Goal: Transaction & Acquisition: Book appointment/travel/reservation

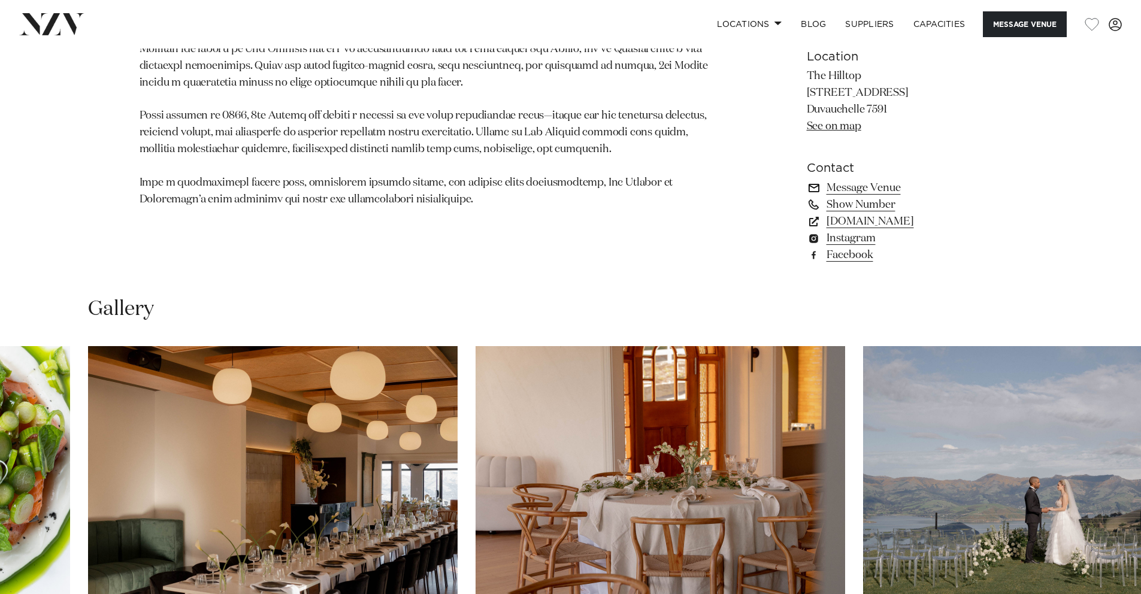
click at [871, 187] on link "Message Venue" at bounding box center [904, 188] width 195 height 17
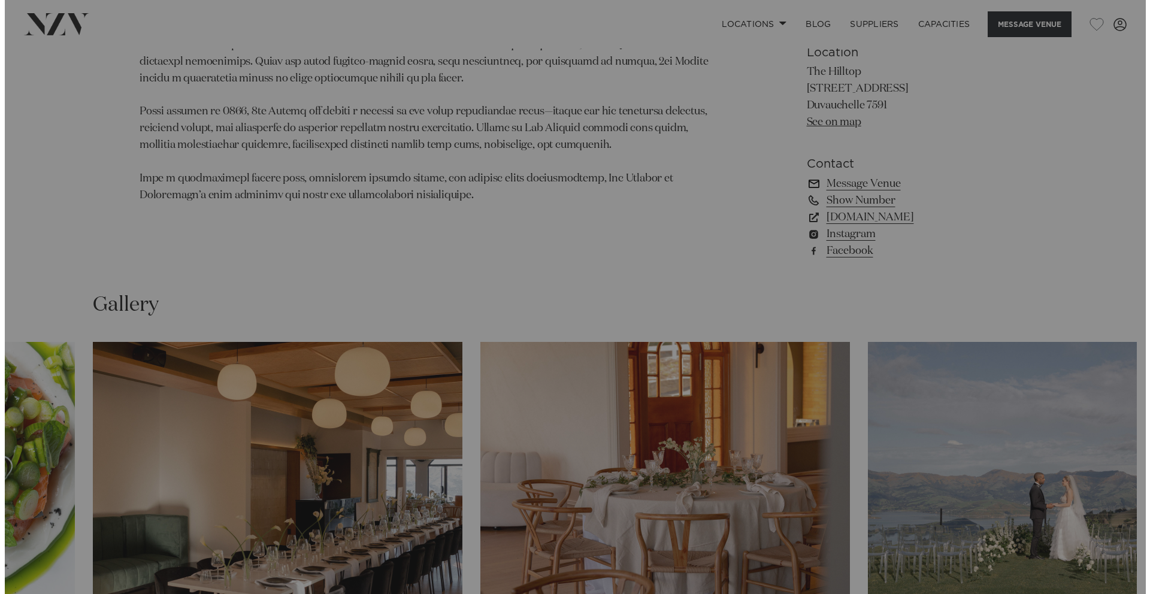
scroll to position [931, 0]
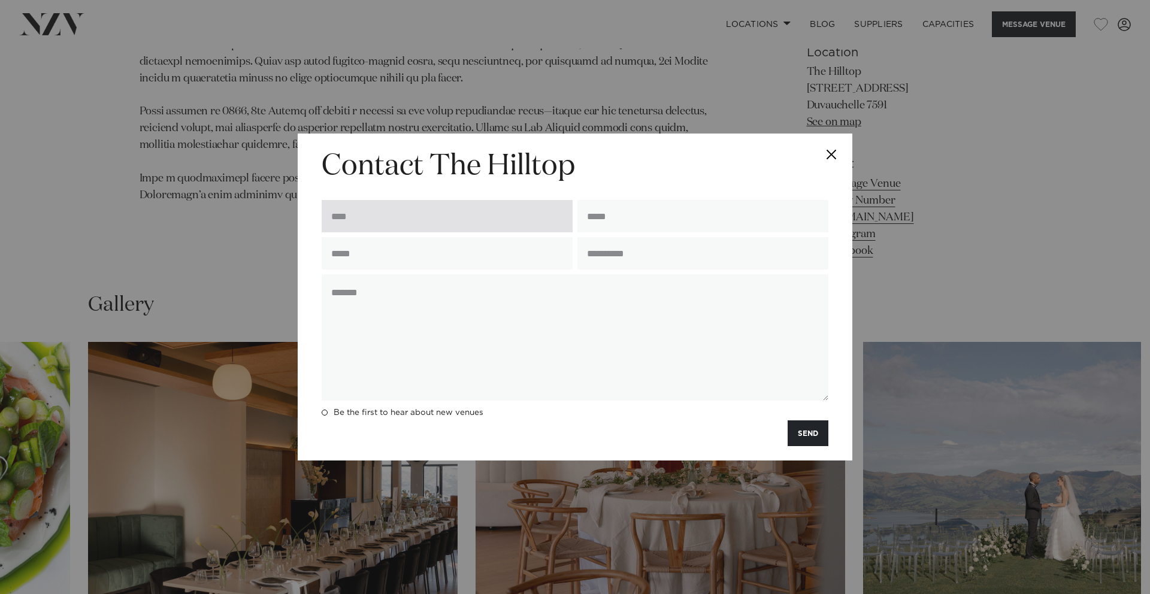
click at [480, 216] on input "text" at bounding box center [447, 216] width 251 height 32
type input "**********"
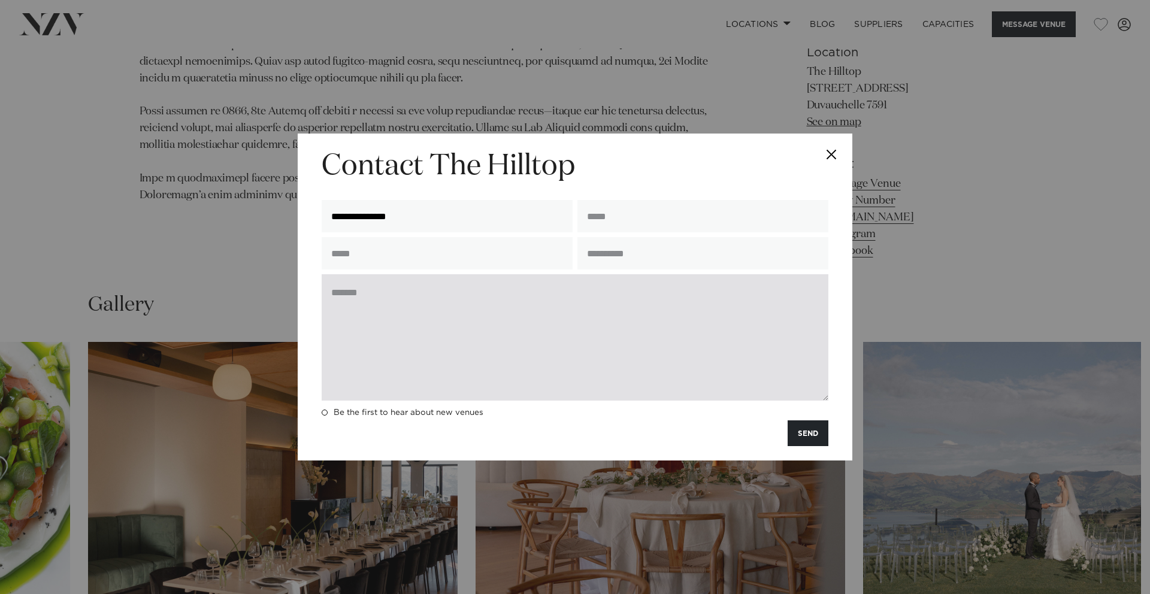
click at [471, 345] on textarea at bounding box center [575, 337] width 507 height 126
paste textarea "**********"
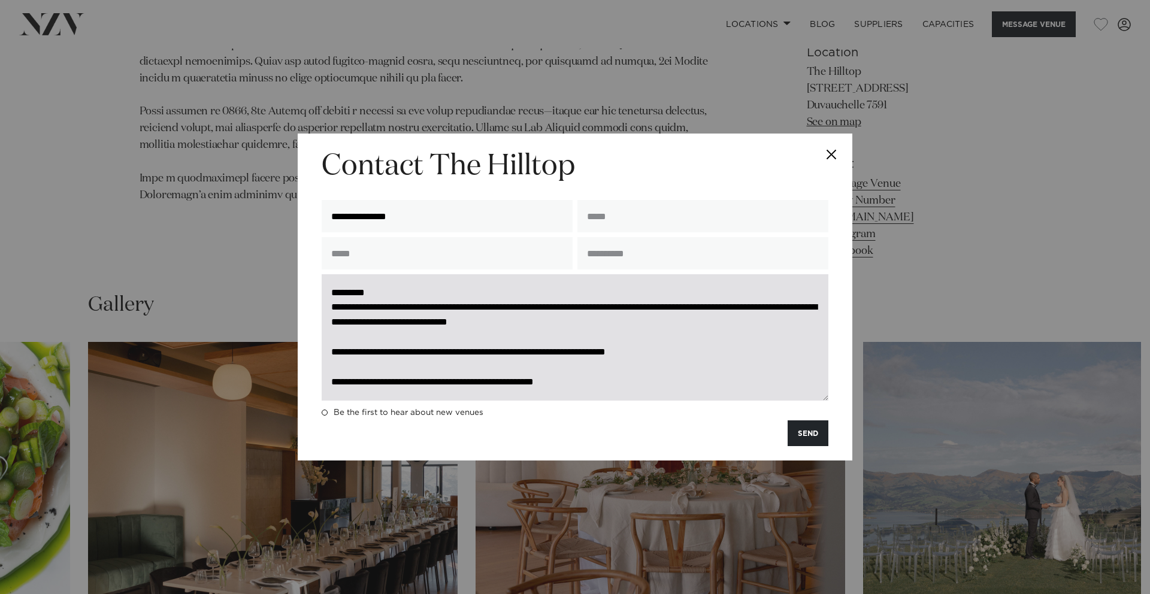
click at [409, 293] on textarea "**********" at bounding box center [575, 337] width 507 height 126
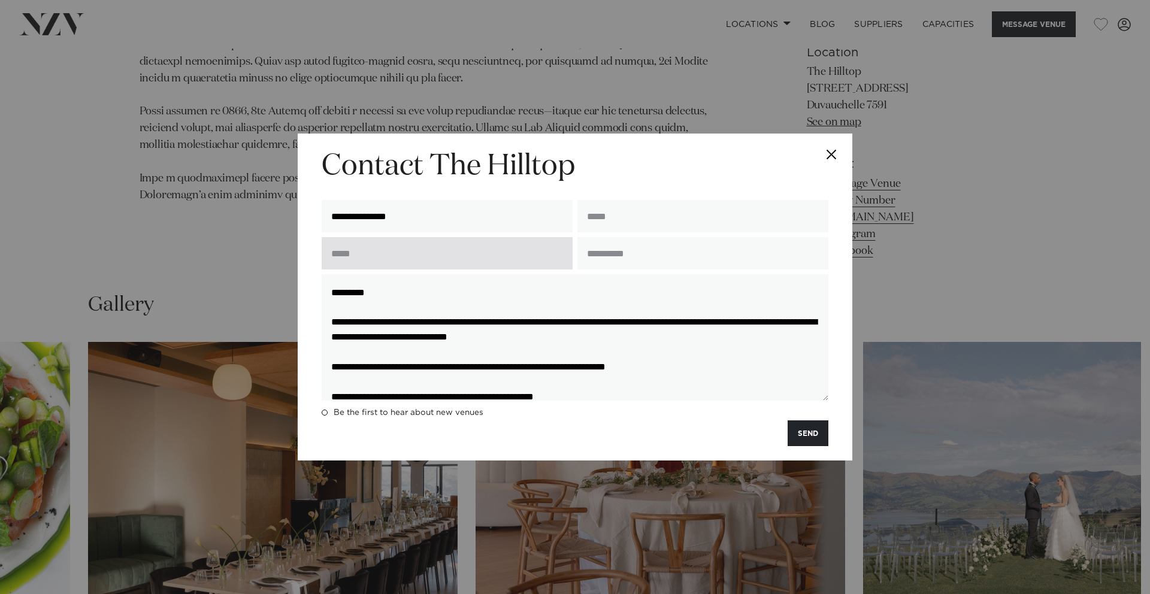
type textarea "**********"
click at [425, 253] on input "text" at bounding box center [447, 253] width 251 height 32
type input "**********"
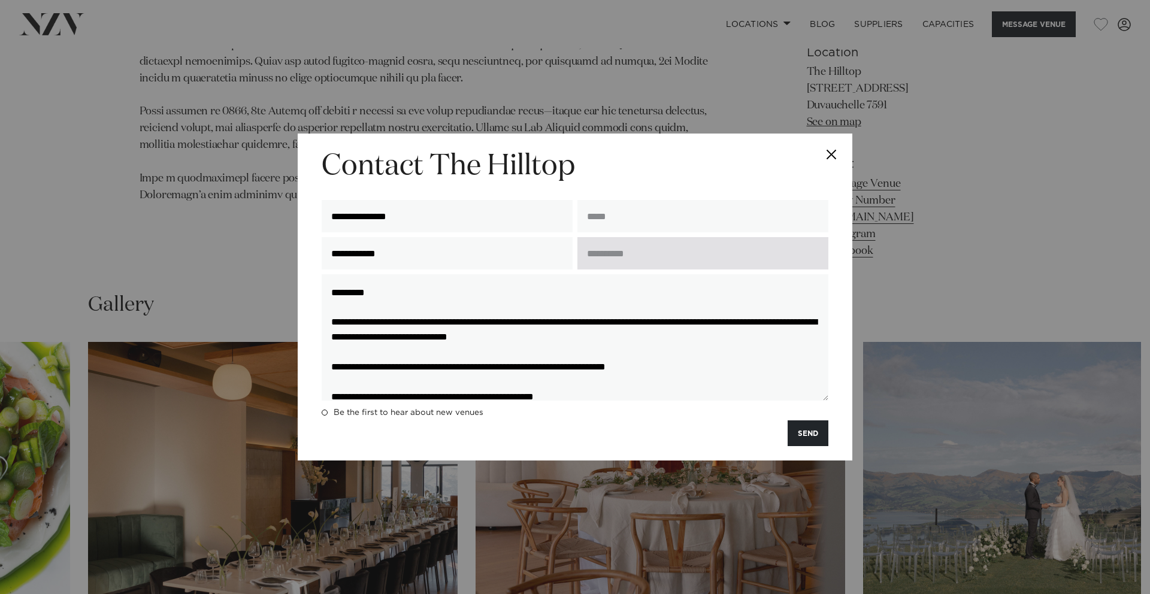
click at [615, 261] on input "text" at bounding box center [702, 253] width 251 height 32
click at [644, 253] on input "**********" at bounding box center [702, 253] width 251 height 32
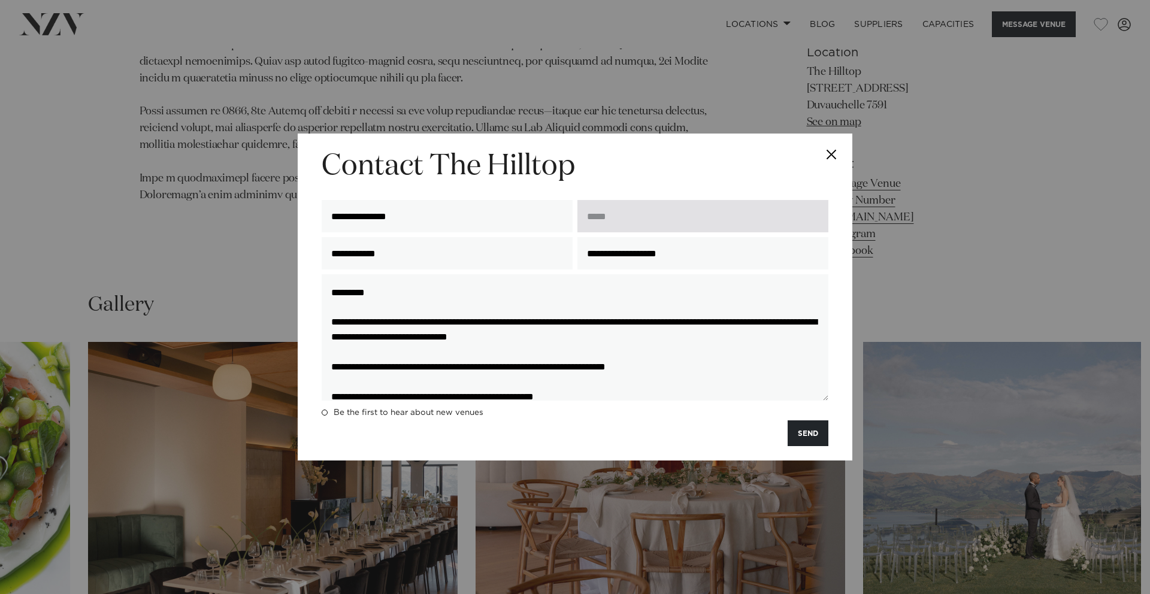
type input "**********"
click at [624, 217] on input "email" at bounding box center [702, 216] width 251 height 32
type input "**********"
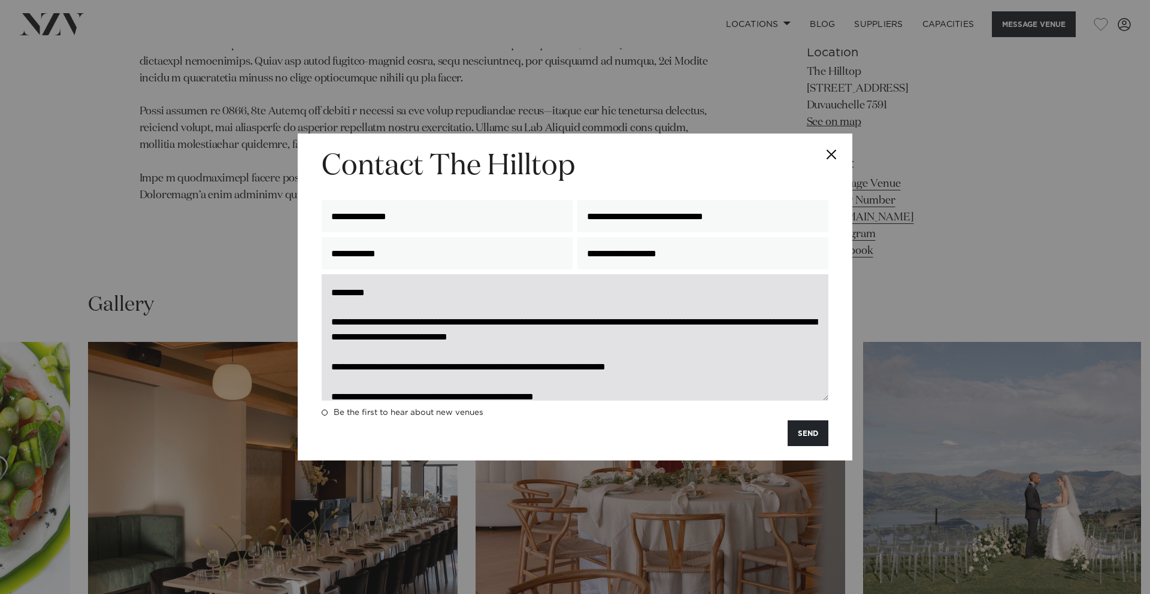
scroll to position [15, 0]
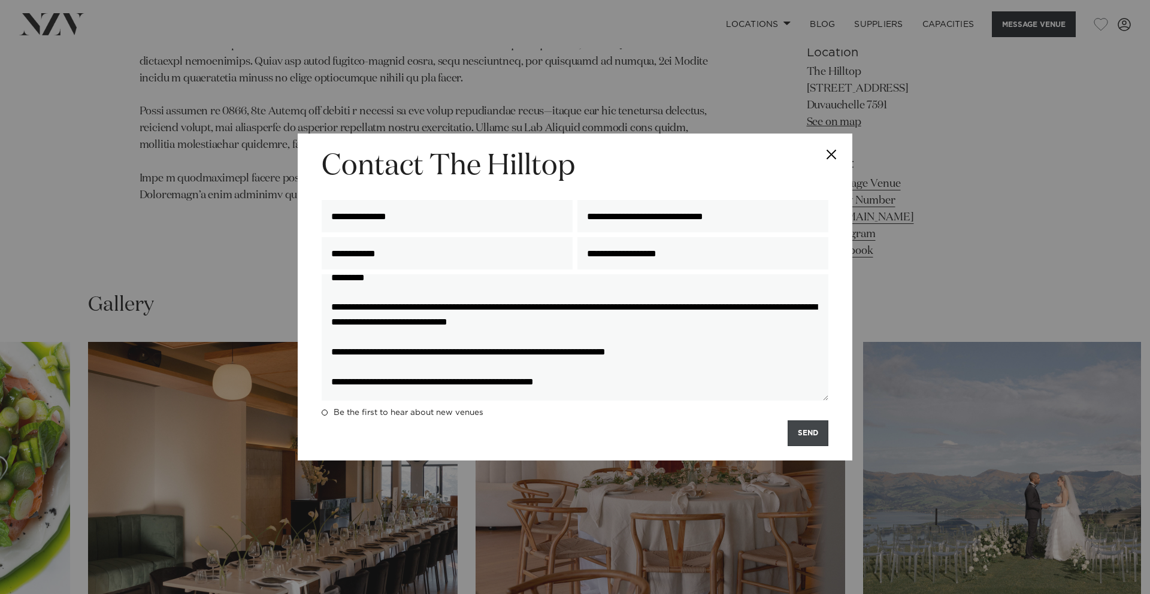
click at [806, 435] on button "SEND" at bounding box center [808, 433] width 41 height 26
click at [810, 434] on button "SEND" at bounding box center [808, 433] width 41 height 26
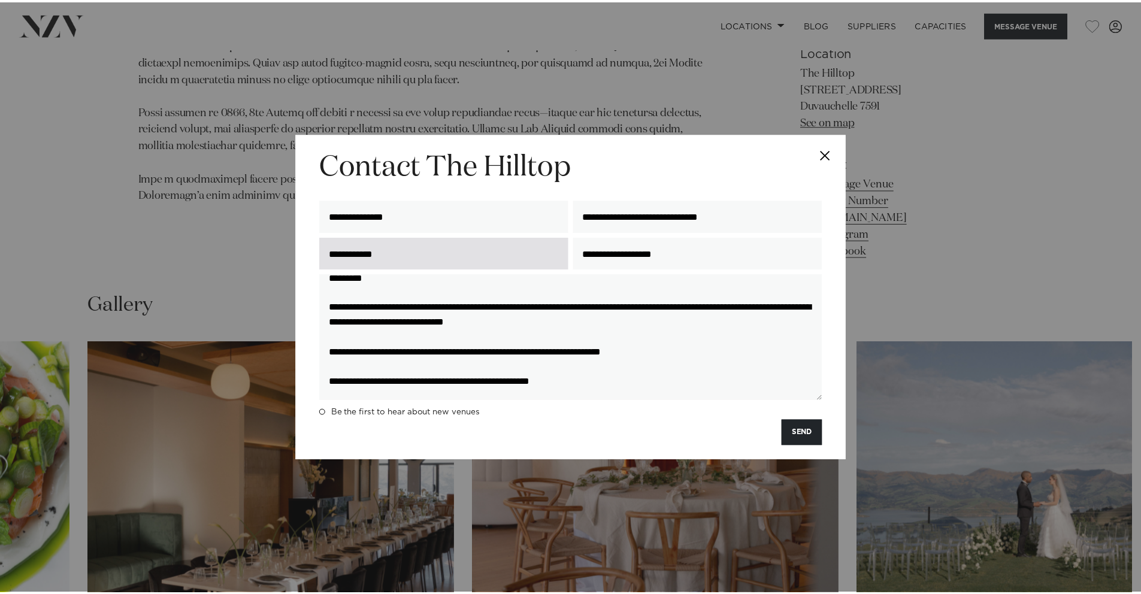
scroll to position [0, 0]
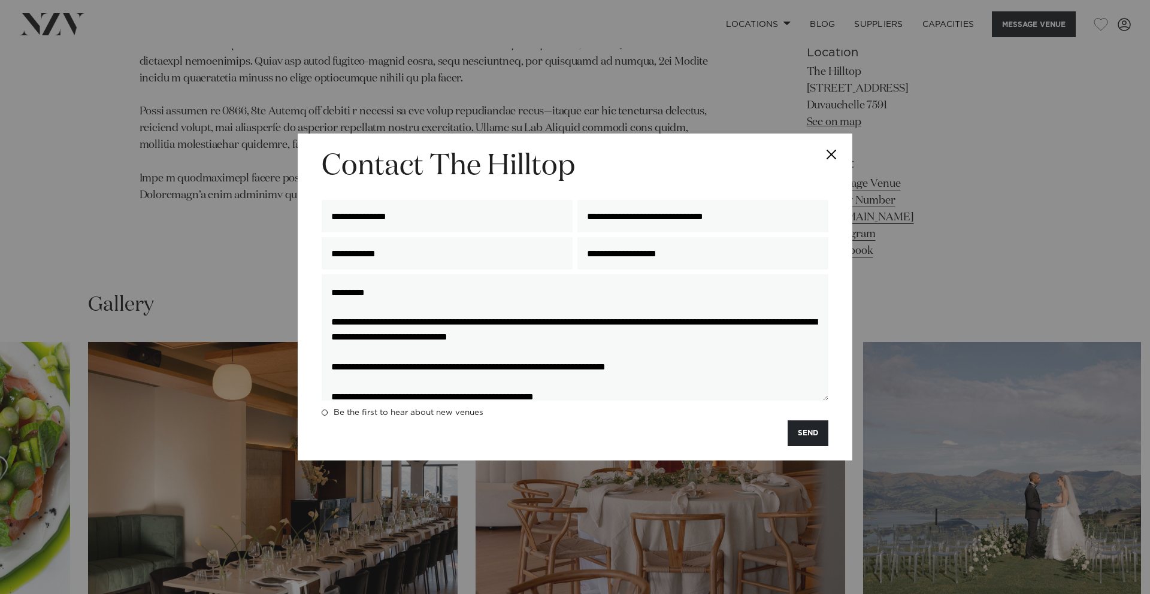
drag, startPoint x: 623, startPoint y: 388, endPoint x: 277, endPoint y: 218, distance: 385.1
click at [277, 218] on div "**********" at bounding box center [575, 297] width 1150 height 594
click at [834, 149] on button "Close" at bounding box center [831, 155] width 42 height 42
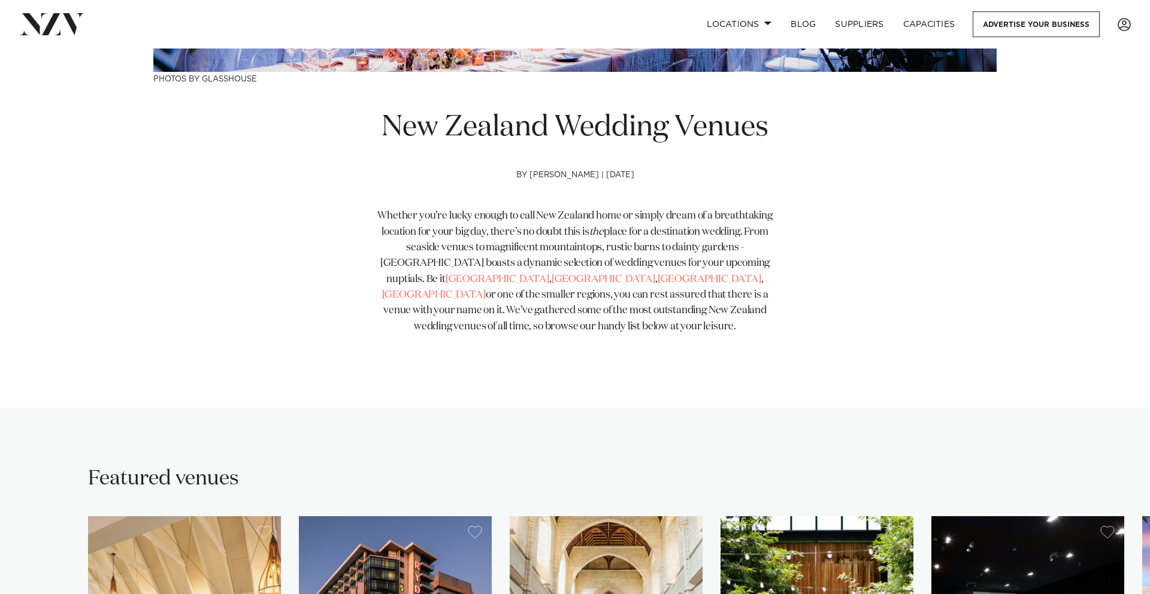
scroll to position [367, 0]
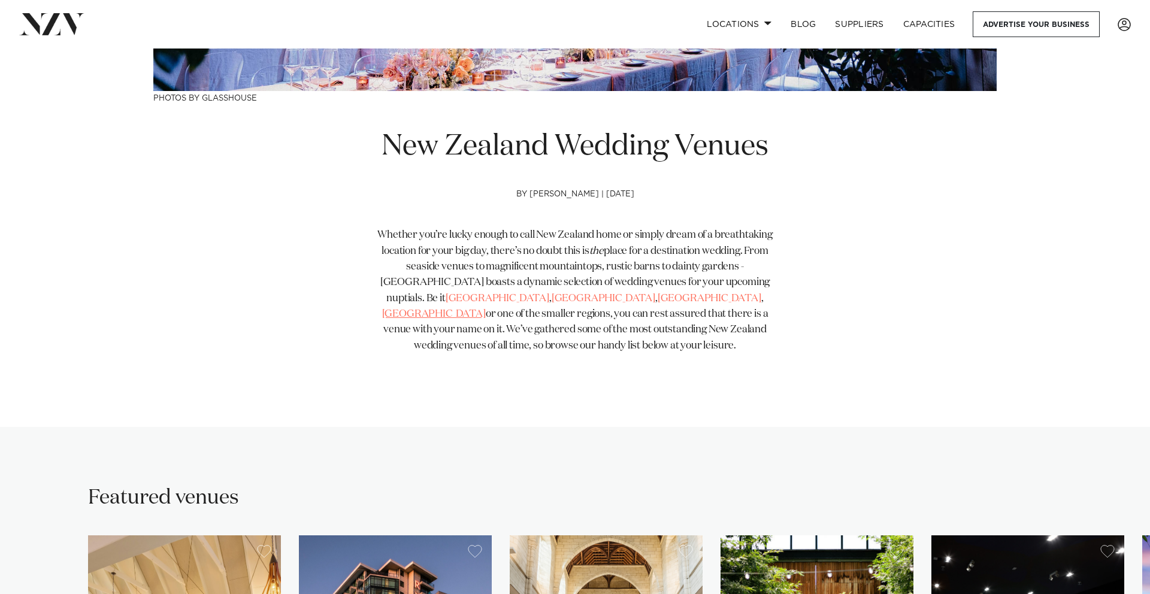
click at [486, 309] on link "[GEOGRAPHIC_DATA]" at bounding box center [434, 314] width 104 height 10
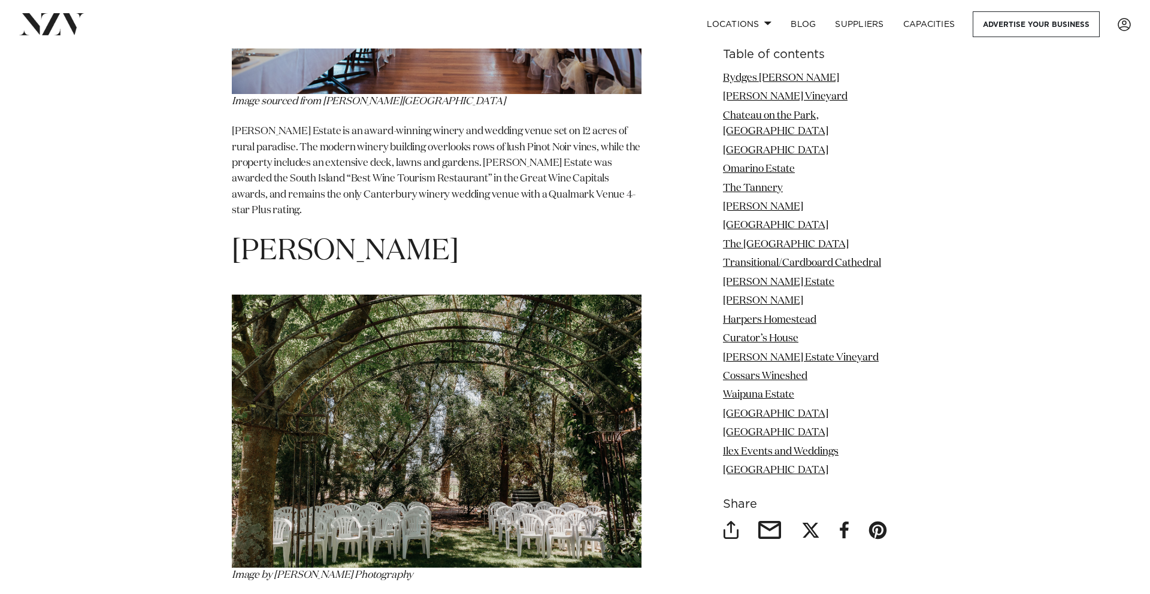
scroll to position [6449, 0]
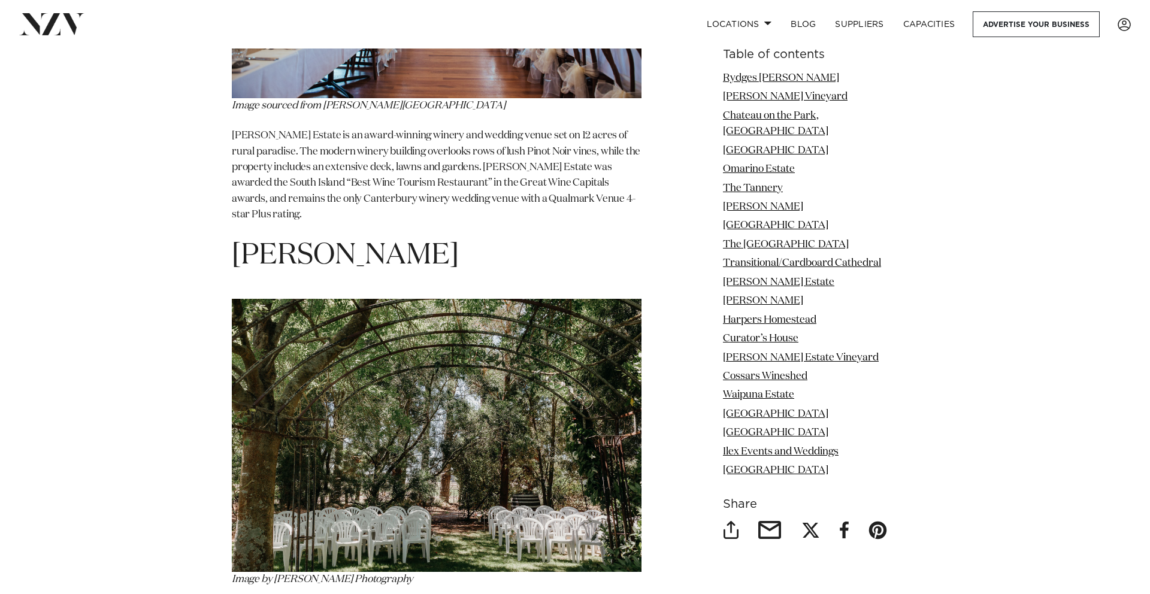
drag, startPoint x: 447, startPoint y: 163, endPoint x: 229, endPoint y: 158, distance: 218.1
copy span "[PERSON_NAME]"
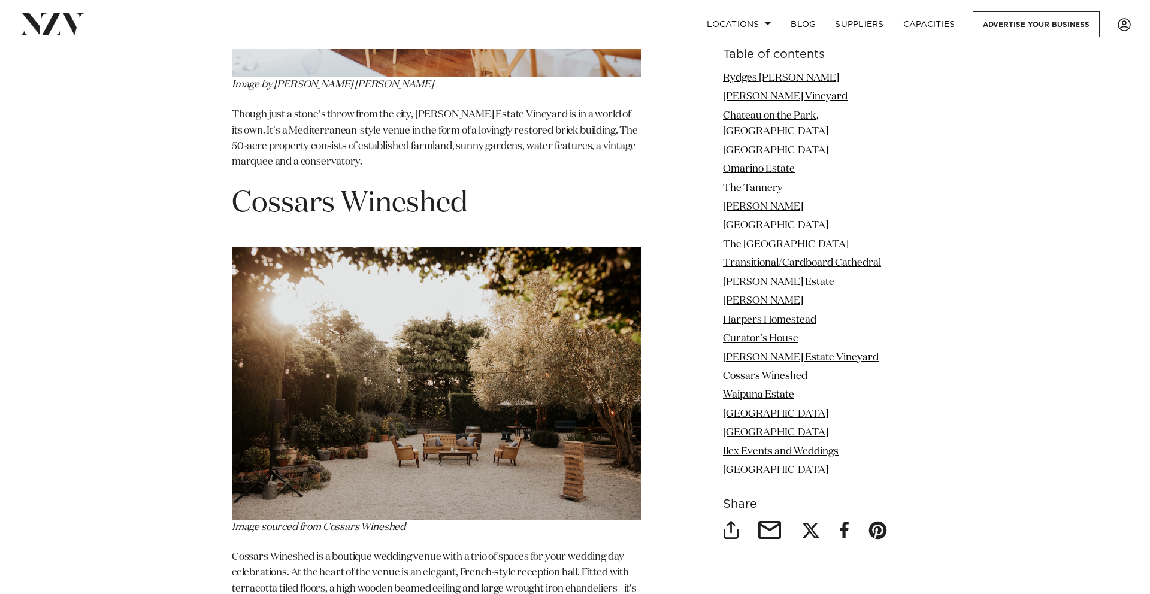
scroll to position [8342, 0]
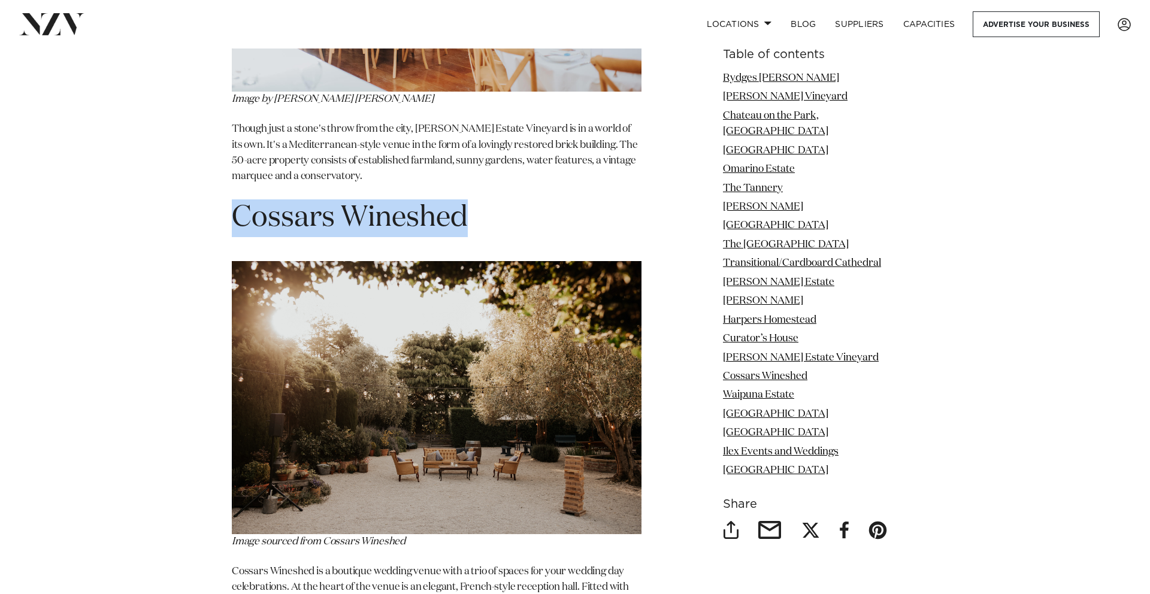
drag, startPoint x: 482, startPoint y: 76, endPoint x: 211, endPoint y: 94, distance: 270.7
copy span "Cossars Wineshed"
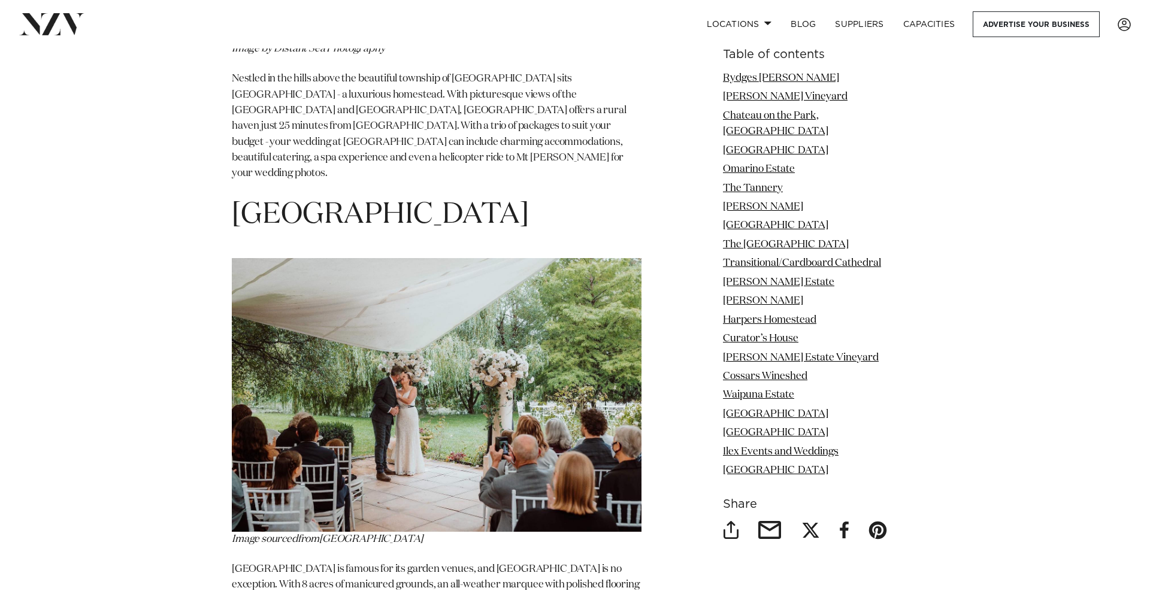
scroll to position [9287, 0]
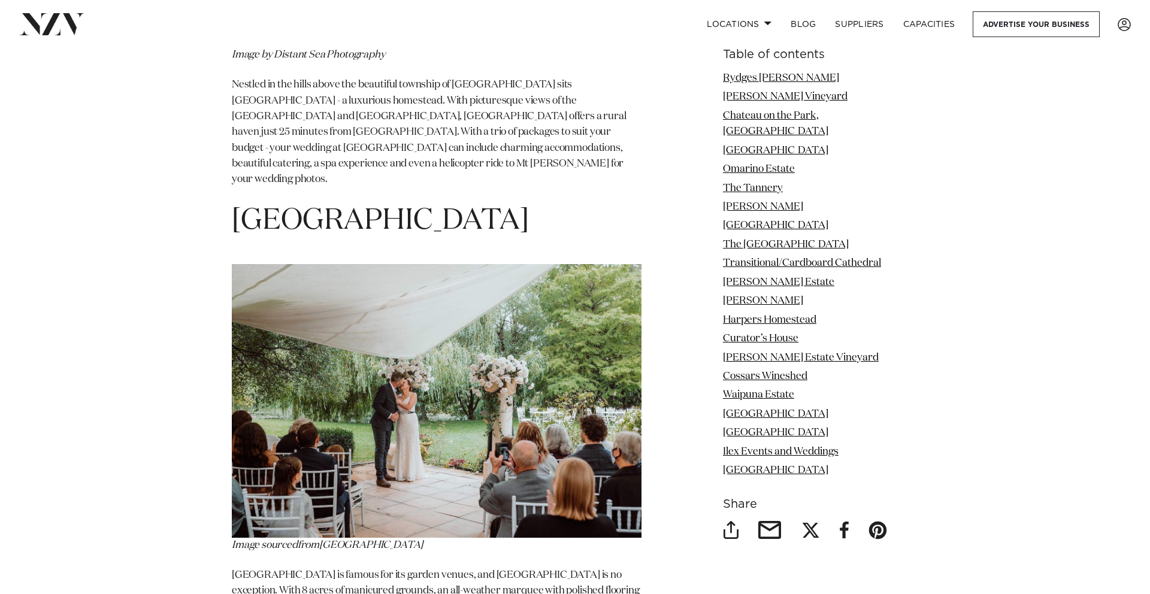
click at [529, 207] on span "[GEOGRAPHIC_DATA]" at bounding box center [380, 221] width 297 height 29
drag, startPoint x: 540, startPoint y: 72, endPoint x: 204, endPoint y: 73, distance: 336.0
copy span "[GEOGRAPHIC_DATA]"
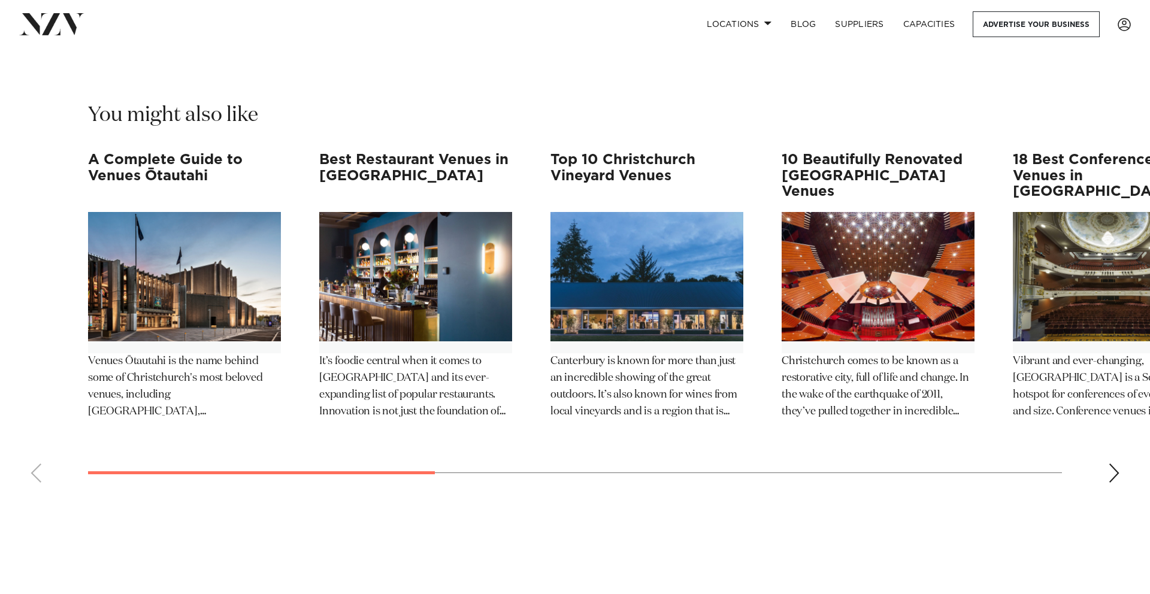
scroll to position [11363, 0]
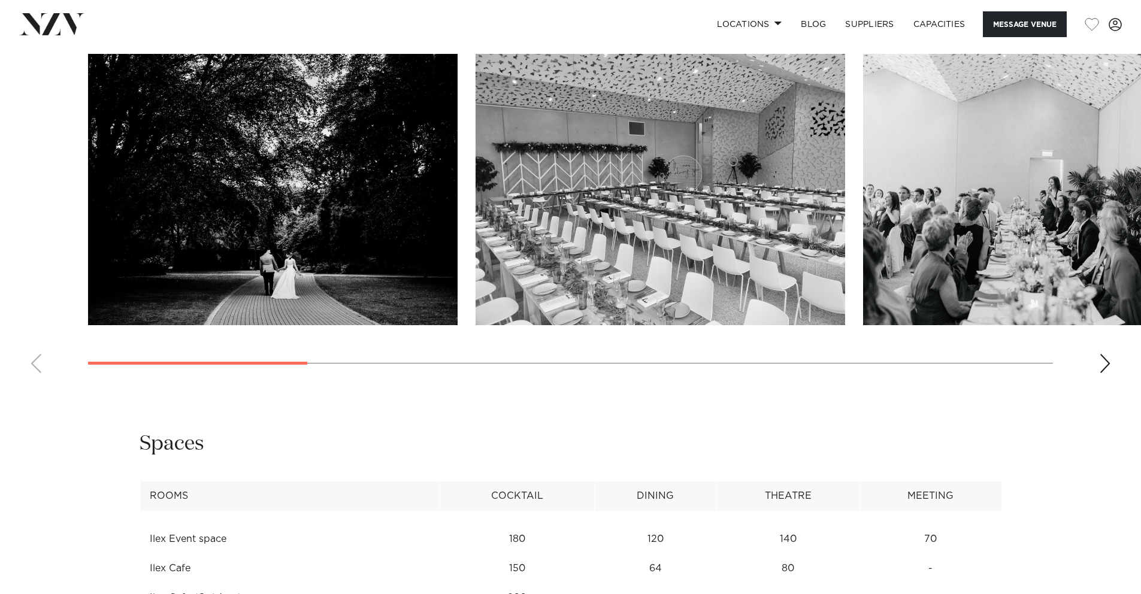
scroll to position [1220, 0]
click at [1100, 364] on div "Next slide" at bounding box center [1105, 362] width 12 height 19
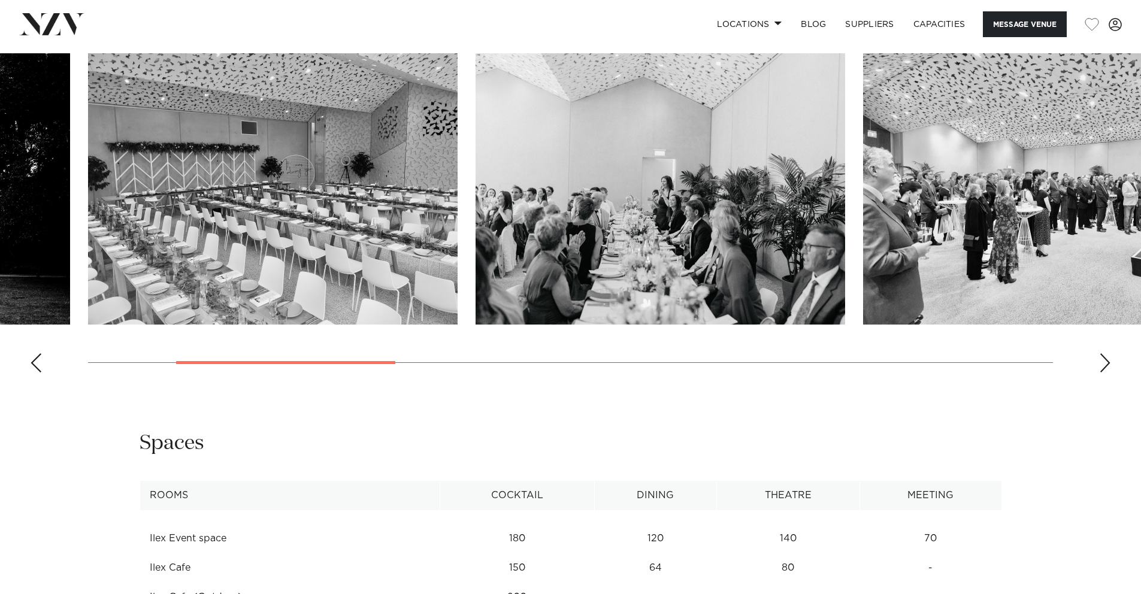
click at [1101, 364] on div "Next slide" at bounding box center [1105, 362] width 12 height 19
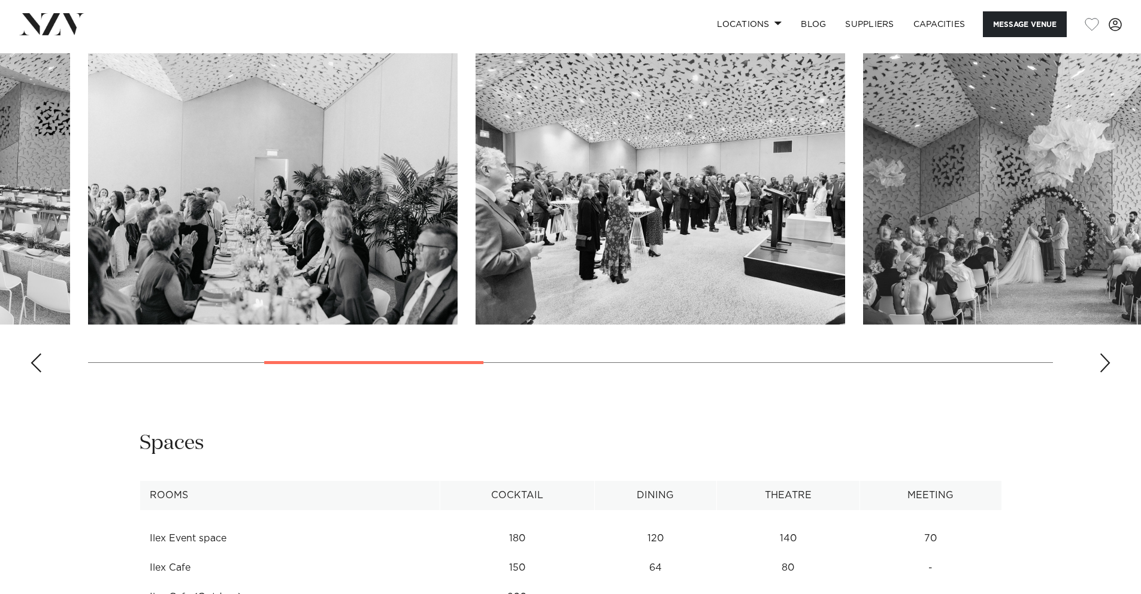
click at [1101, 364] on div "Next slide" at bounding box center [1105, 362] width 12 height 19
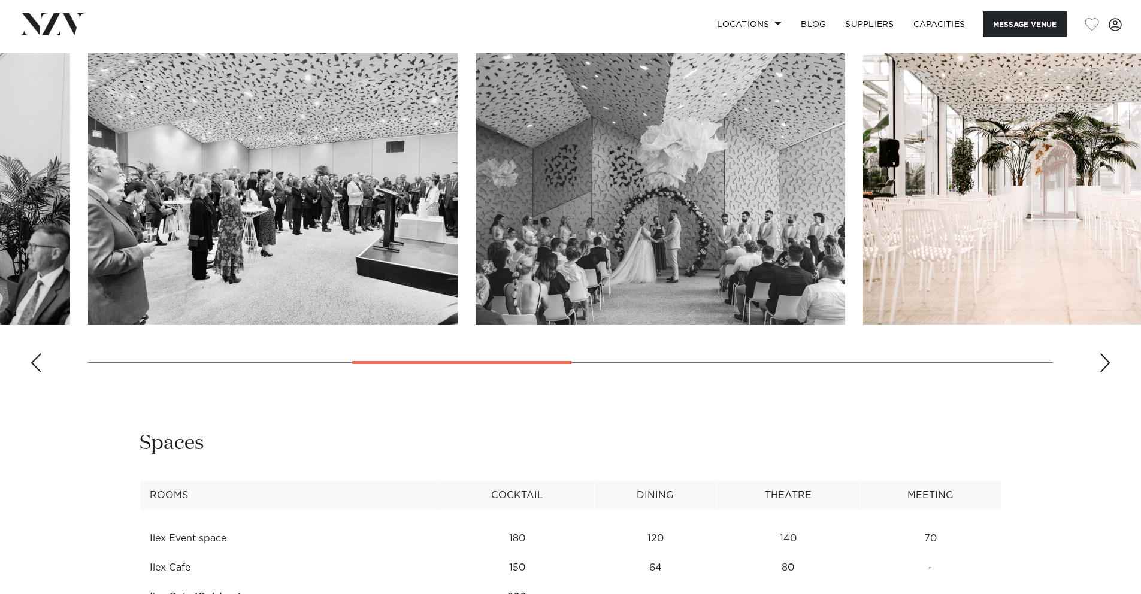
click at [1101, 364] on div "Next slide" at bounding box center [1105, 362] width 12 height 19
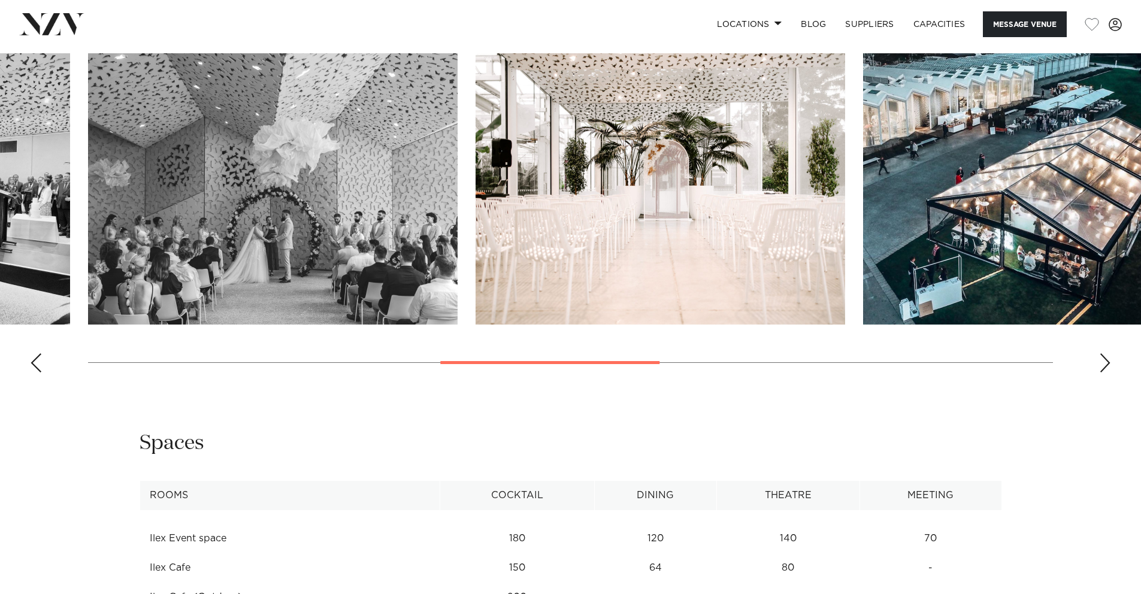
click at [1101, 364] on div "Next slide" at bounding box center [1105, 362] width 12 height 19
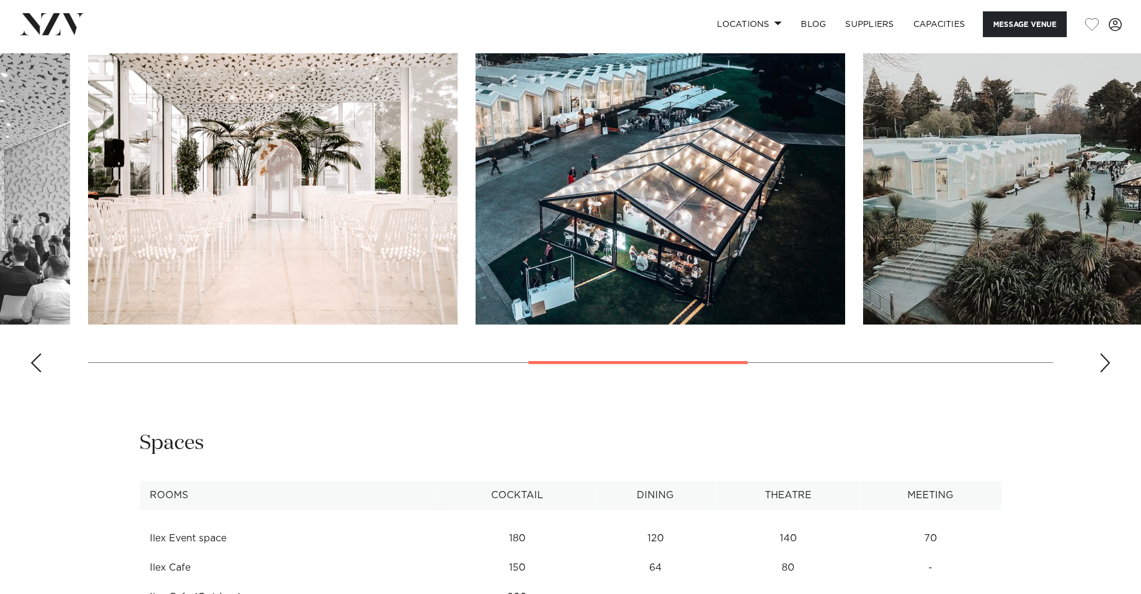
click at [1101, 364] on div "Next slide" at bounding box center [1105, 362] width 12 height 19
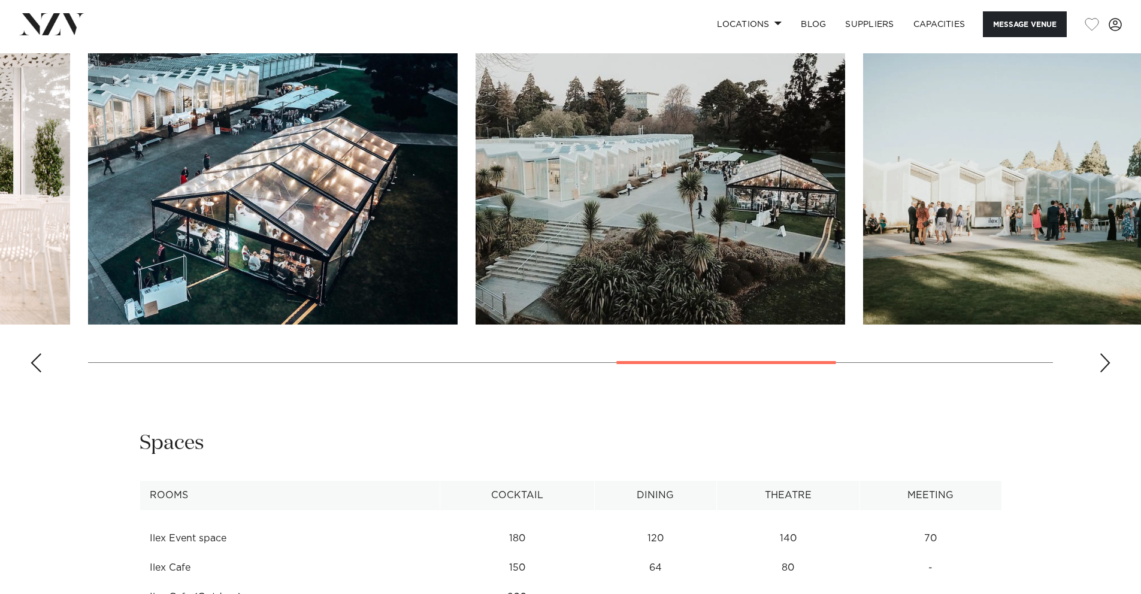
click at [1105, 363] on div "Next slide" at bounding box center [1105, 362] width 12 height 19
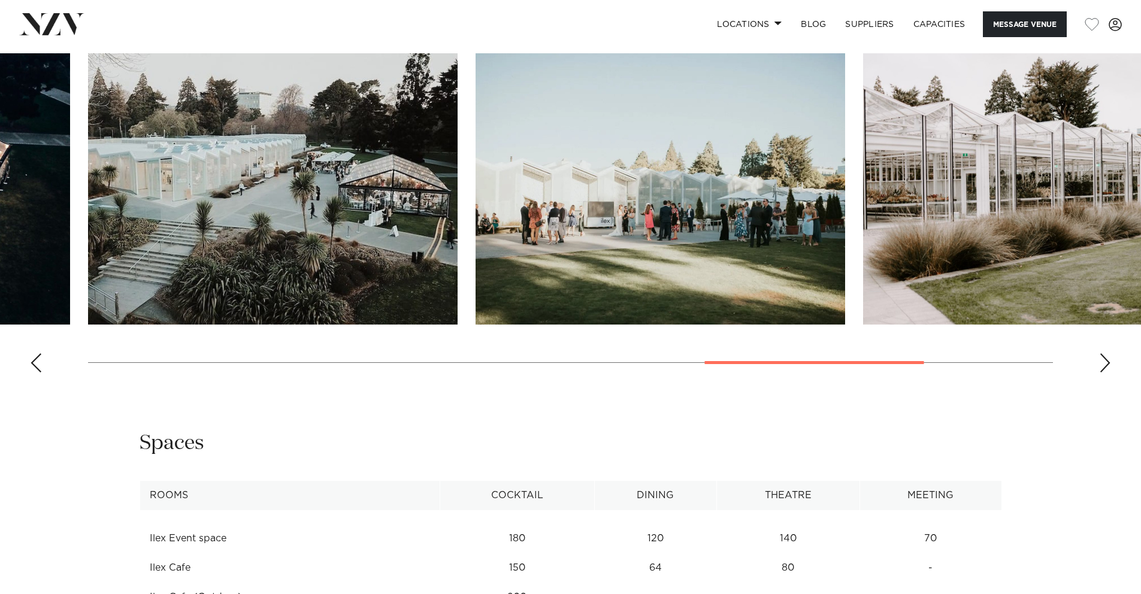
click at [1105, 363] on div "Next slide" at bounding box center [1105, 362] width 12 height 19
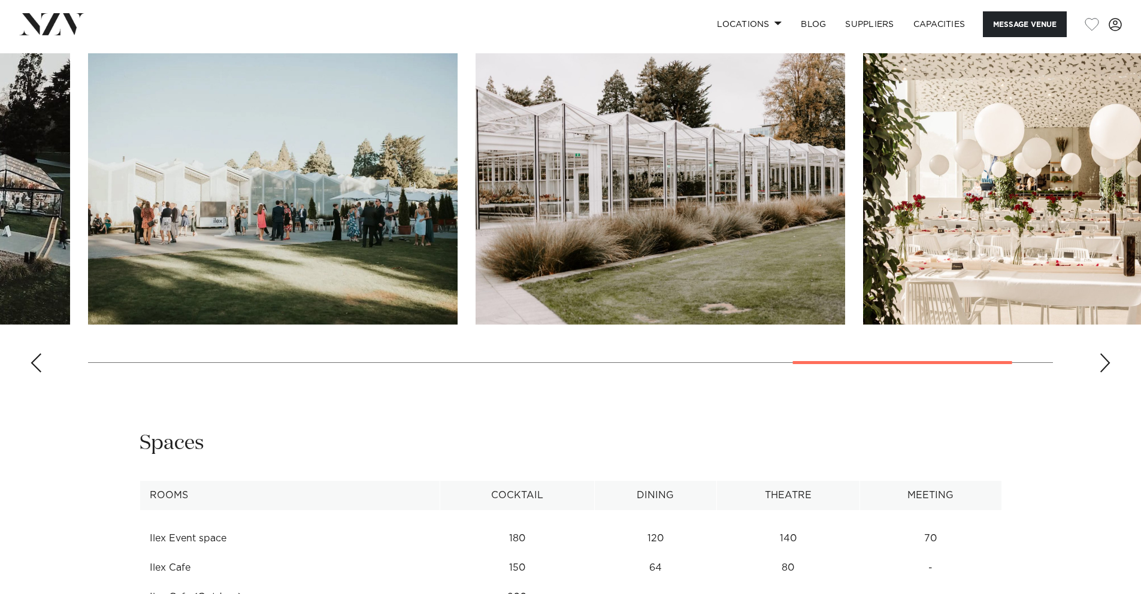
click at [1105, 363] on div "Next slide" at bounding box center [1105, 362] width 12 height 19
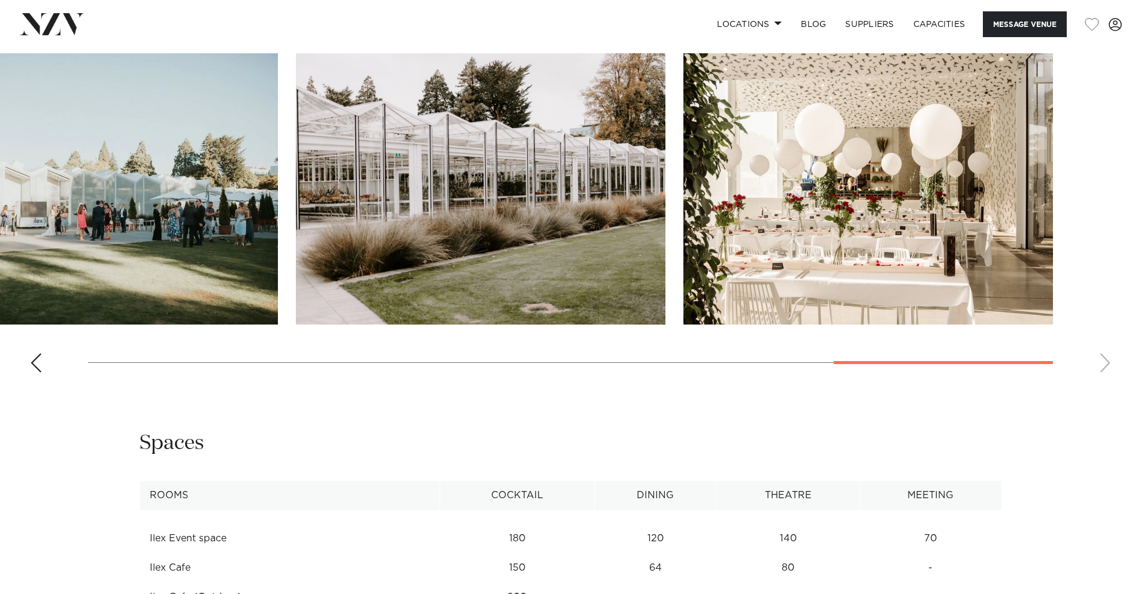
click at [1105, 363] on swiper-container at bounding box center [570, 217] width 1141 height 329
click at [72, 370] on swiper-container at bounding box center [570, 217] width 1141 height 329
click at [33, 365] on div "Previous slide" at bounding box center [36, 362] width 12 height 19
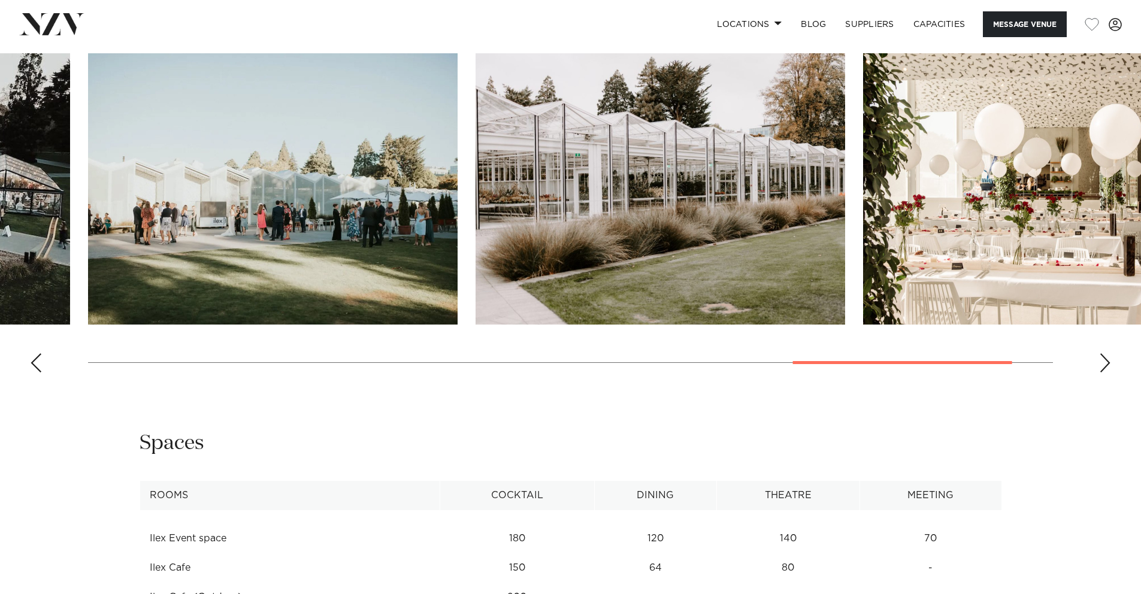
click at [33, 365] on div "Previous slide" at bounding box center [36, 362] width 12 height 19
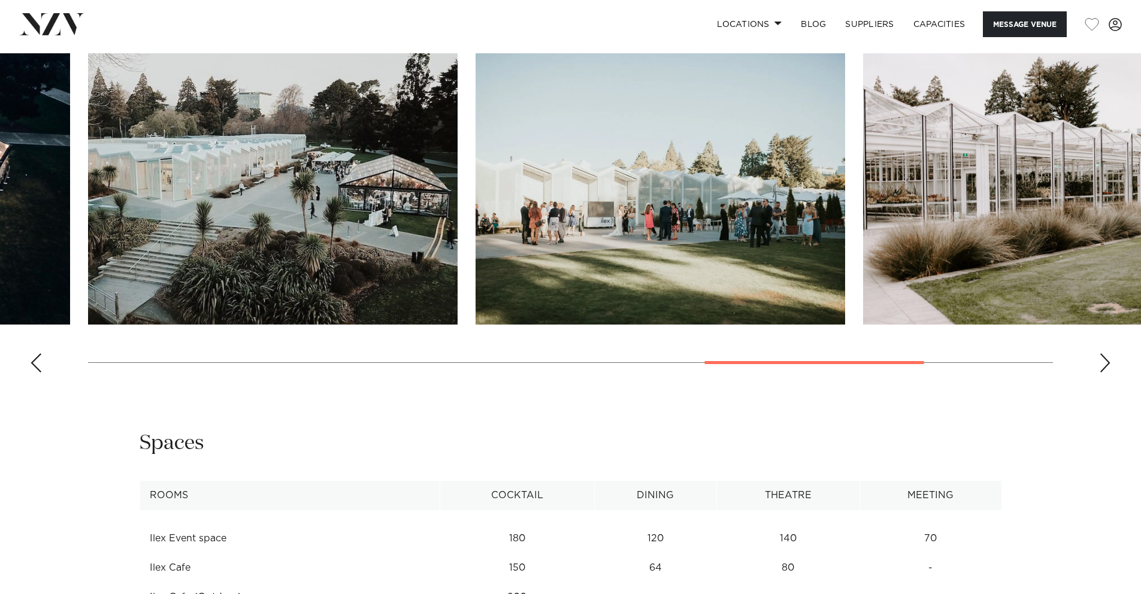
click at [33, 365] on div "Previous slide" at bounding box center [36, 362] width 12 height 19
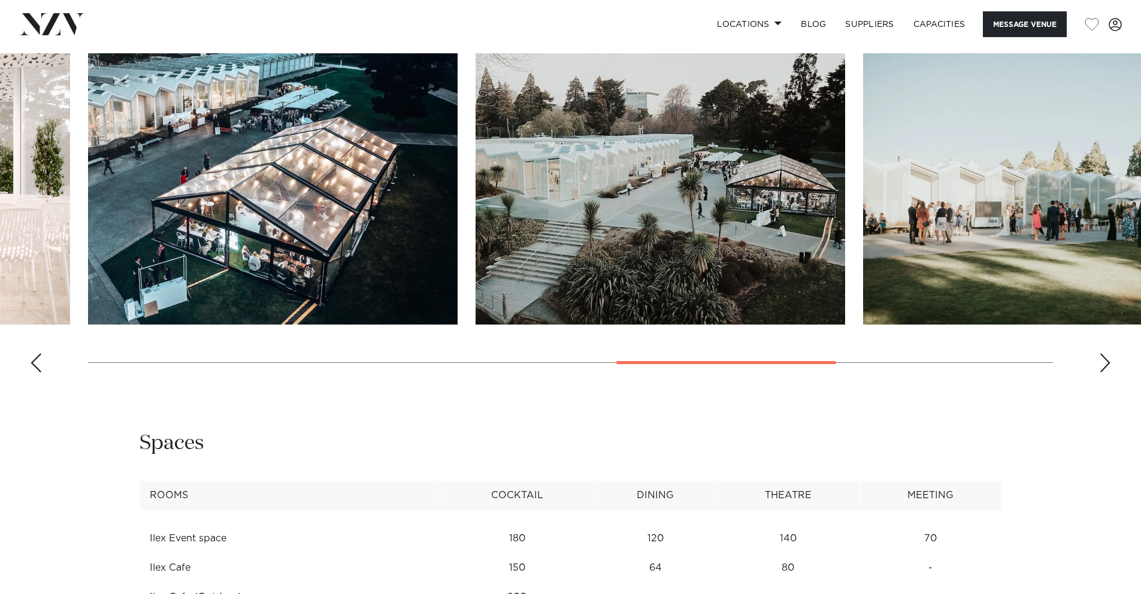
click at [33, 365] on div "Previous slide" at bounding box center [36, 362] width 12 height 19
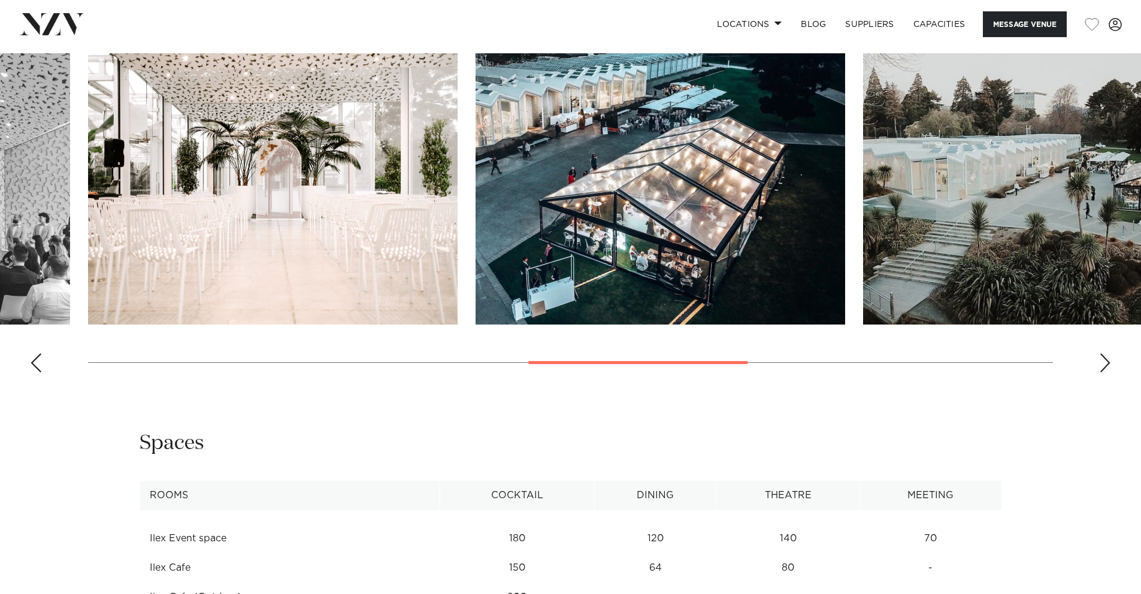
click at [33, 365] on div "Previous slide" at bounding box center [36, 362] width 12 height 19
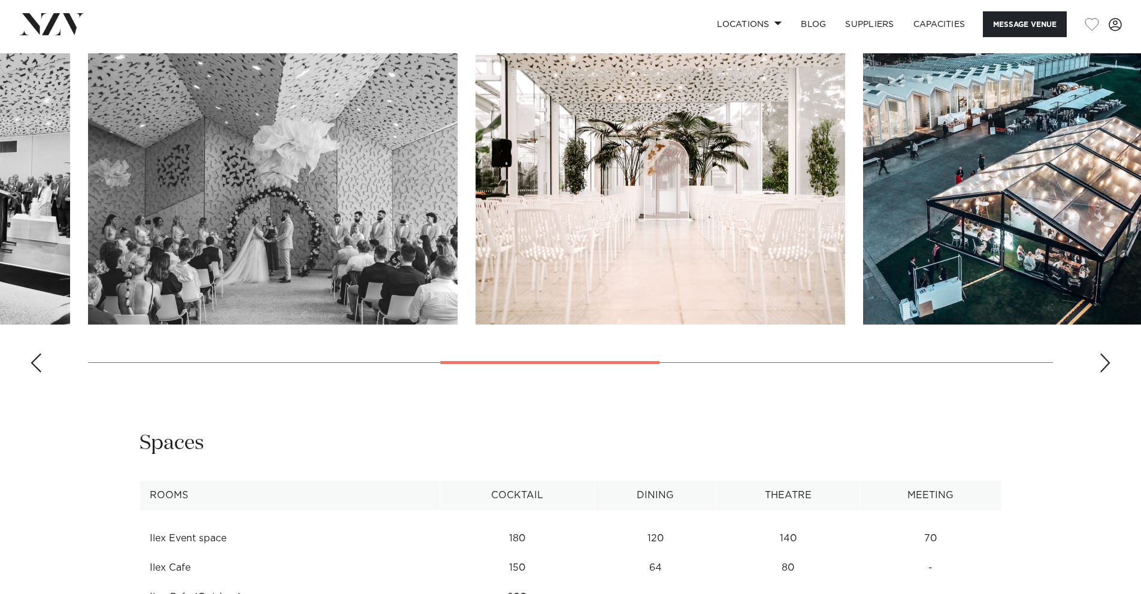
click at [33, 365] on div "Previous slide" at bounding box center [36, 362] width 12 height 19
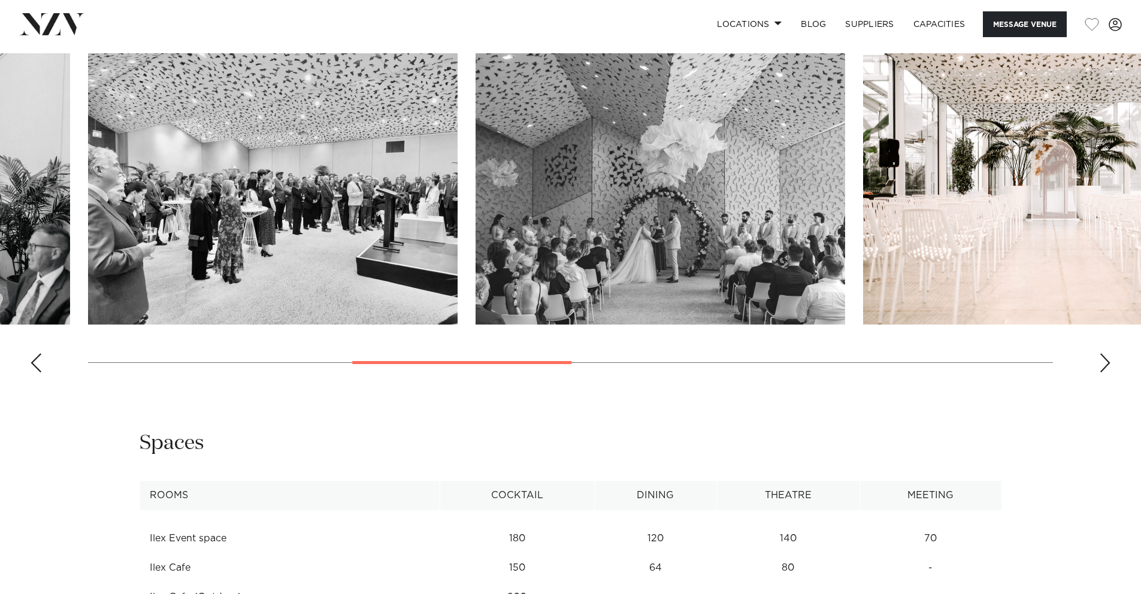
click at [33, 365] on div "Previous slide" at bounding box center [36, 362] width 12 height 19
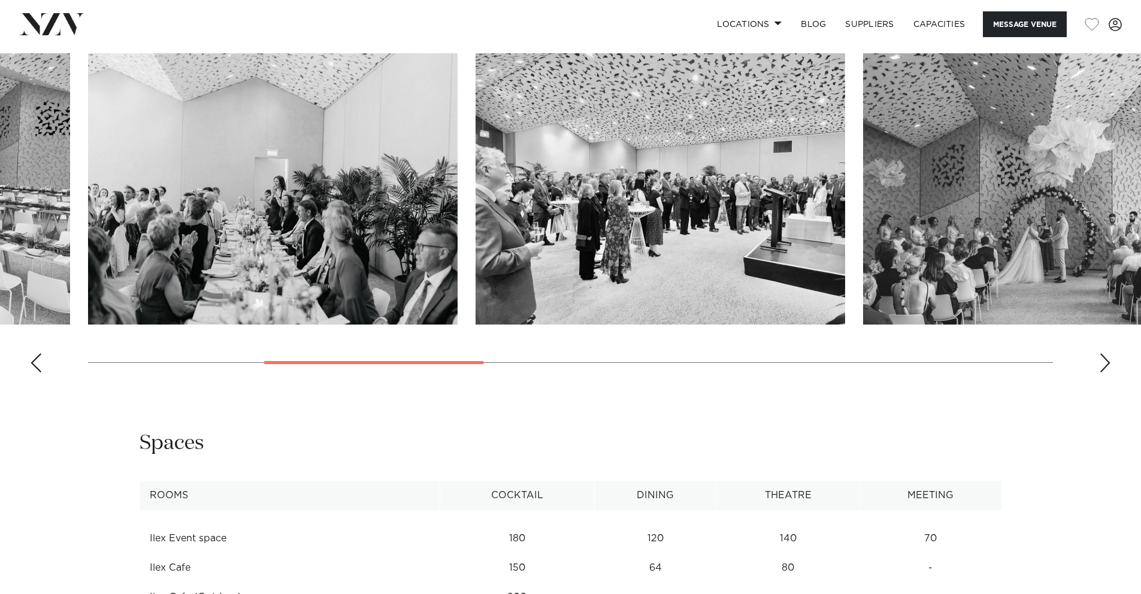
click at [33, 365] on div "Previous slide" at bounding box center [36, 362] width 12 height 19
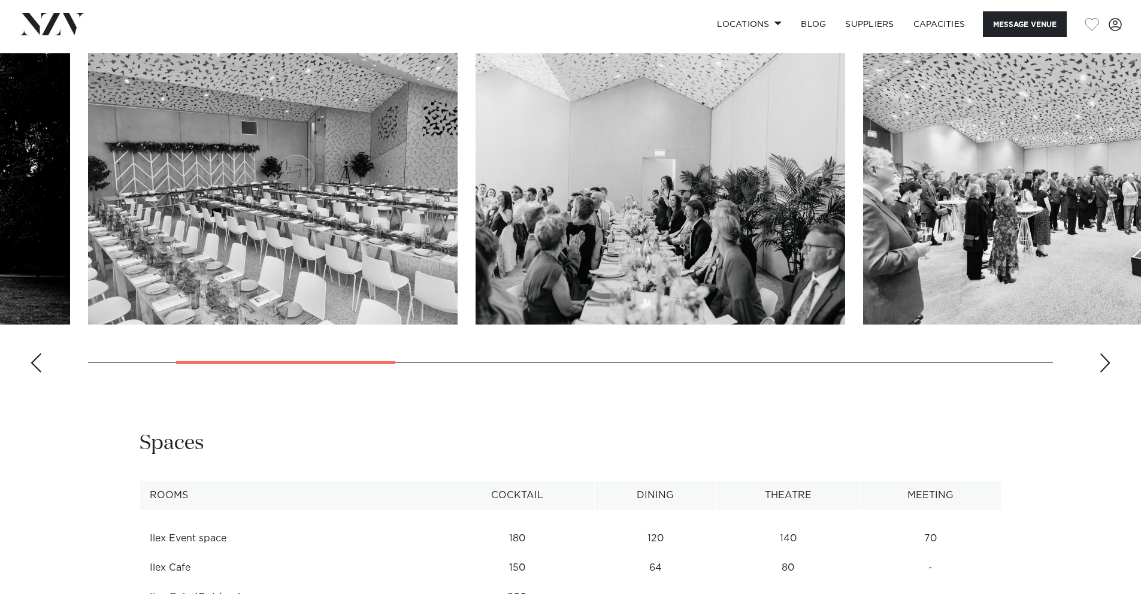
click at [33, 365] on div "Previous slide" at bounding box center [36, 362] width 12 height 19
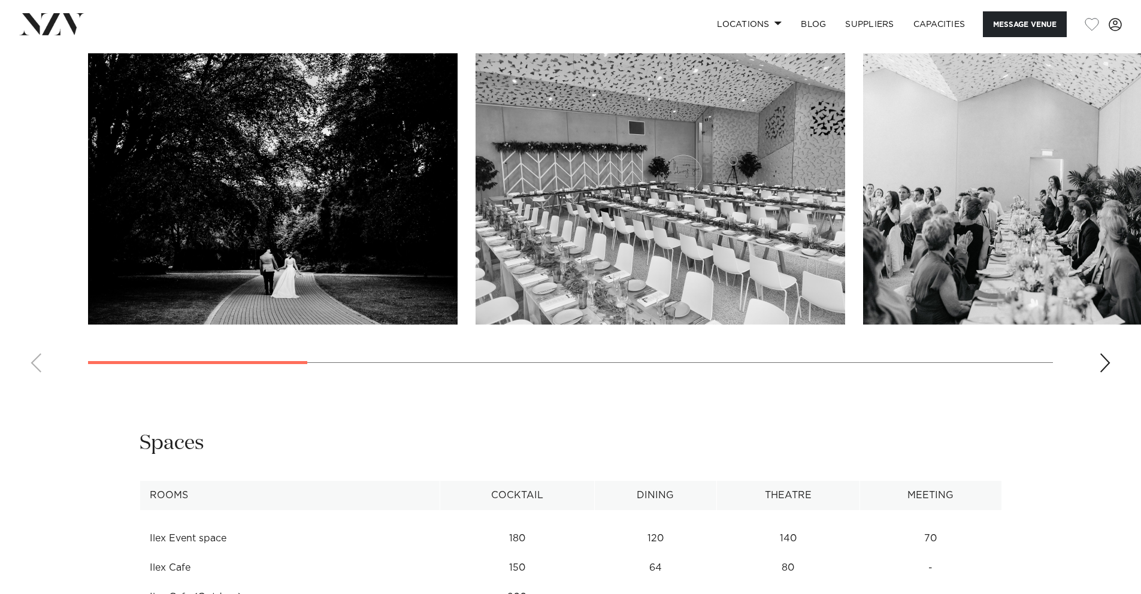
click at [33, 365] on swiper-container at bounding box center [570, 217] width 1141 height 329
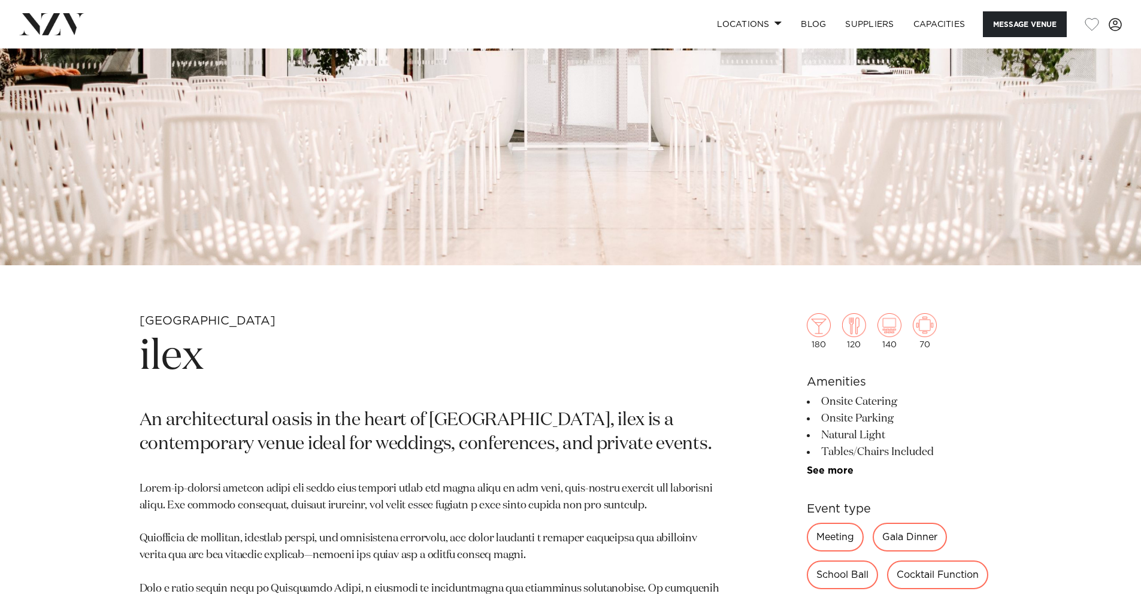
scroll to position [316, 0]
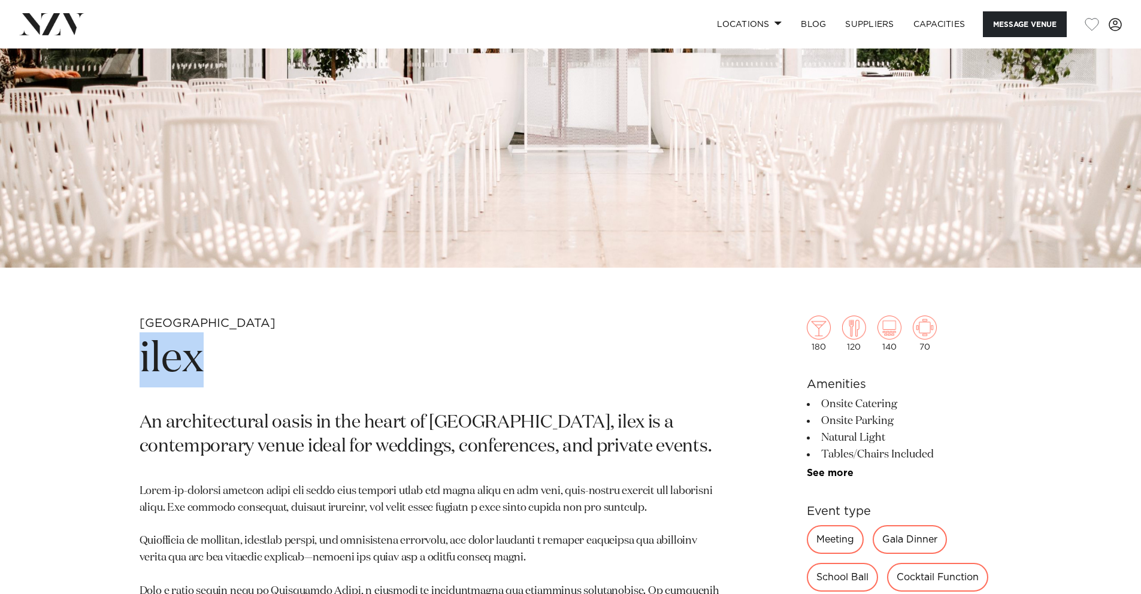
drag, startPoint x: 205, startPoint y: 355, endPoint x: 132, endPoint y: 354, distance: 72.5
click at [132, 354] on div "Christchurch ilex An architectural oasis in the heart of Christchurch Botanic G…" at bounding box center [570, 603] width 1019 height 574
copy h1 "ilex"
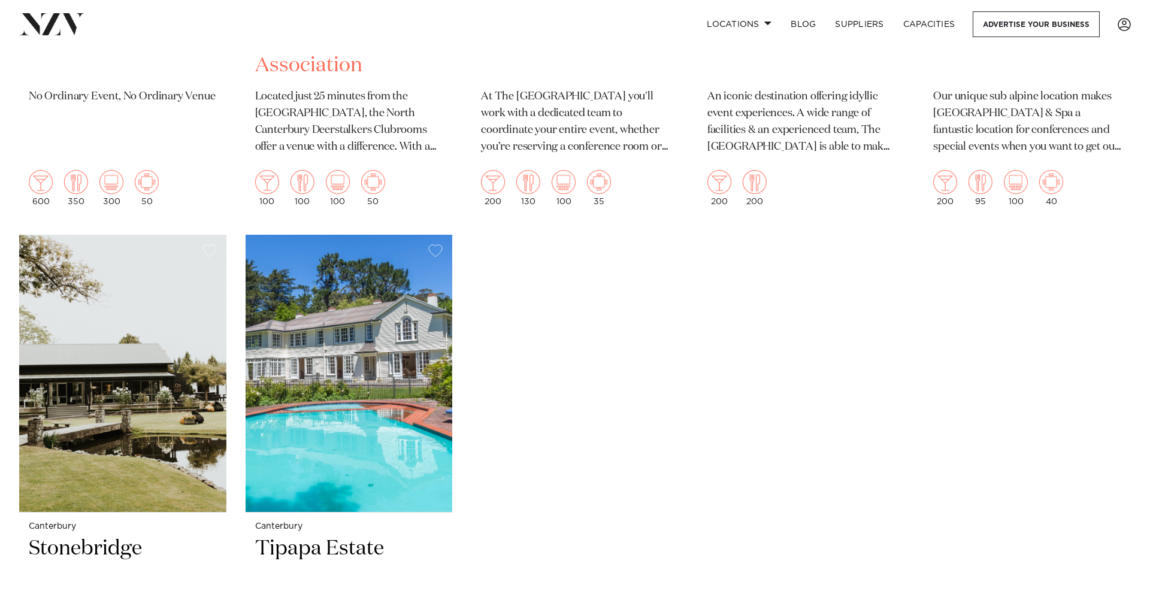
scroll to position [1972, 0]
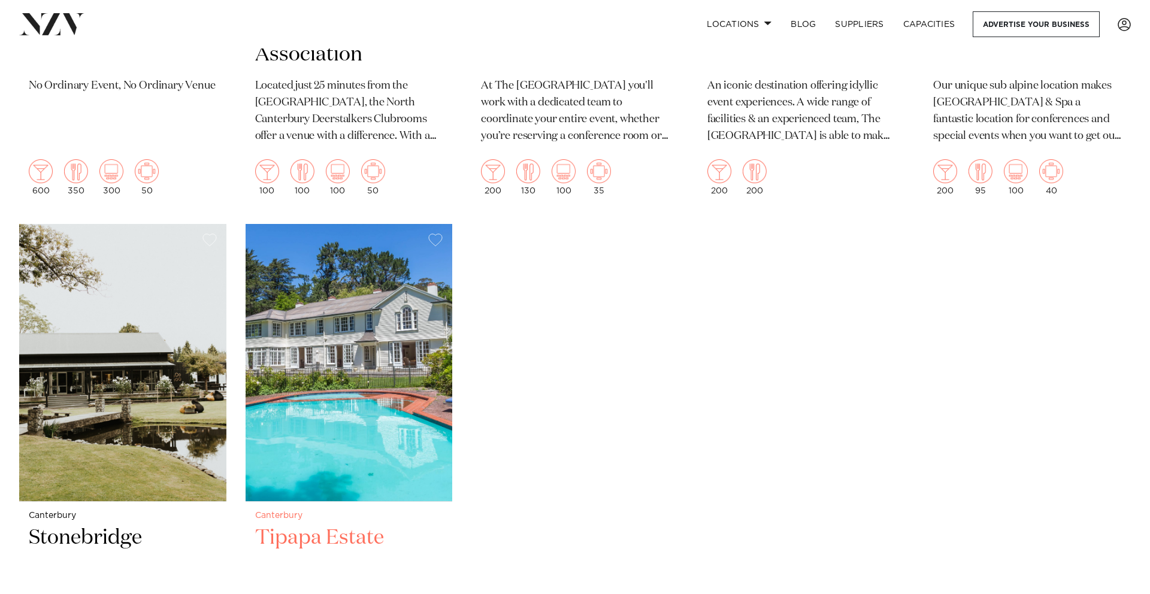
click at [337, 525] on h2 "Tipapa Estate" at bounding box center [349, 565] width 188 height 81
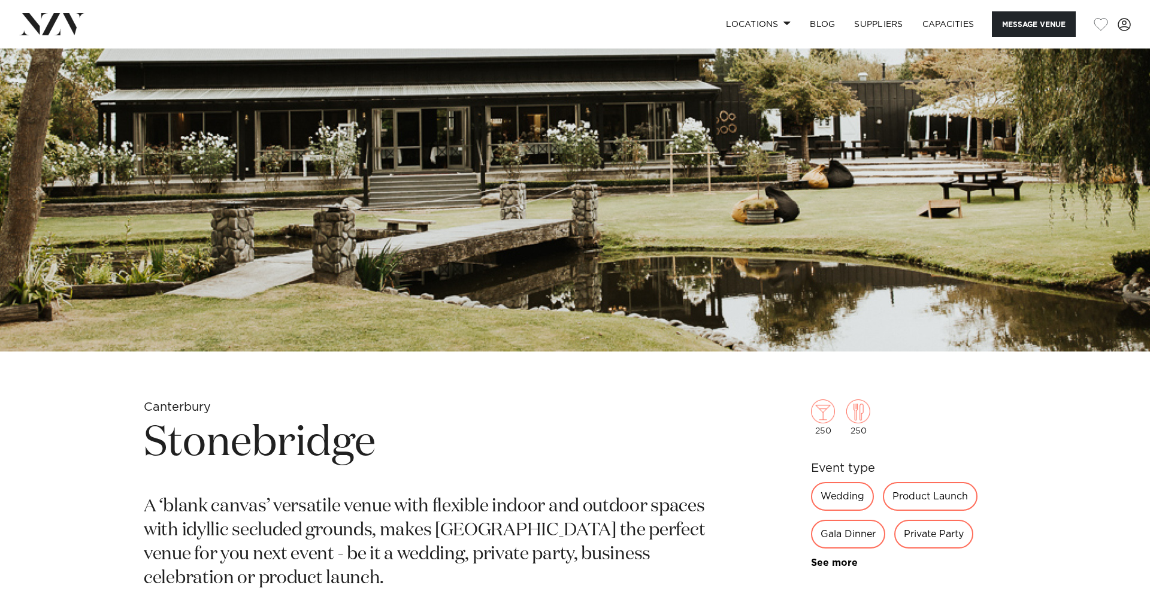
scroll to position [109, 0]
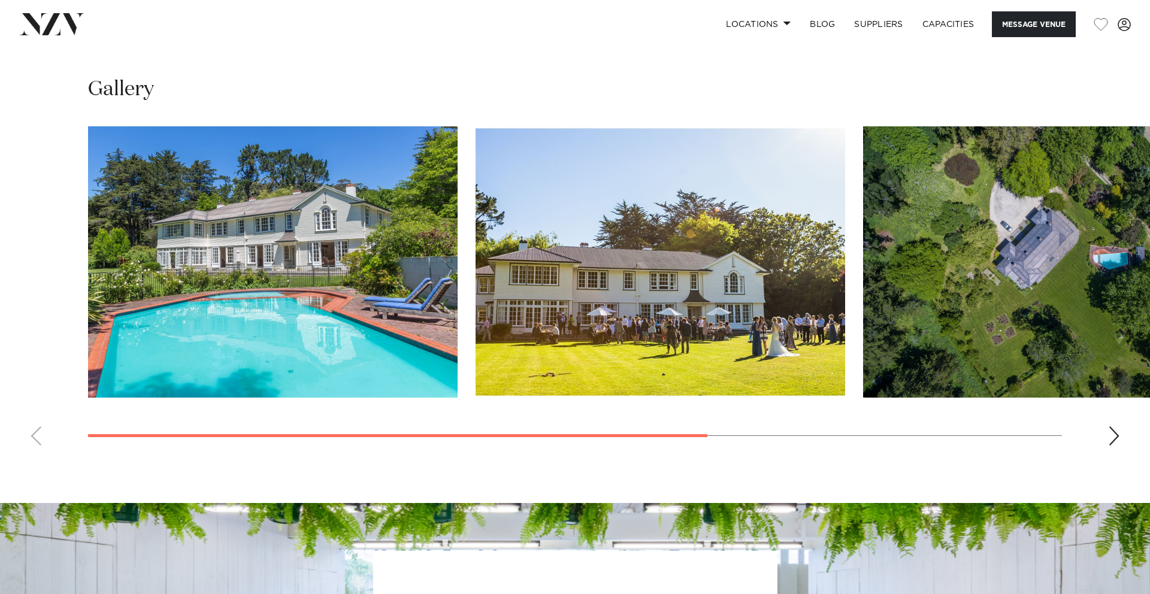
scroll to position [956, 0]
